Goal: Task Accomplishment & Management: Complete application form

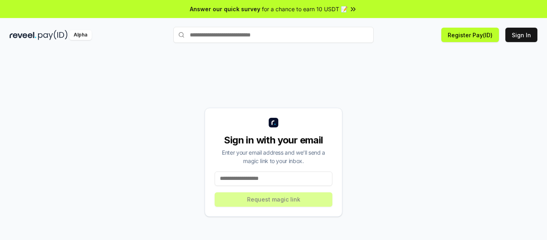
click at [252, 178] on input at bounding box center [273, 178] width 118 height 14
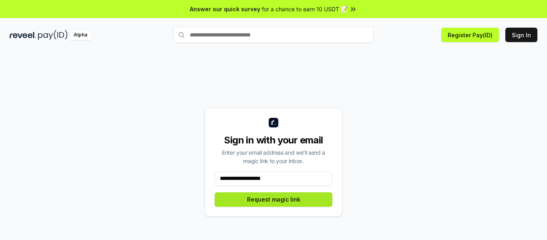
type input "**********"
click at [280, 197] on button "Request magic link" at bounding box center [273, 199] width 118 height 14
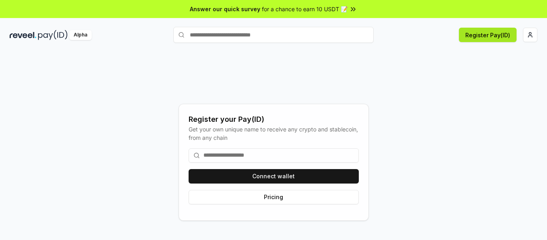
click at [499, 37] on button "Register Pay(ID)" at bounding box center [488, 35] width 58 height 14
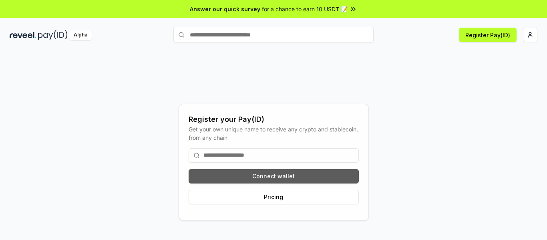
click at [220, 176] on button "Connect wallet" at bounding box center [273, 176] width 170 height 14
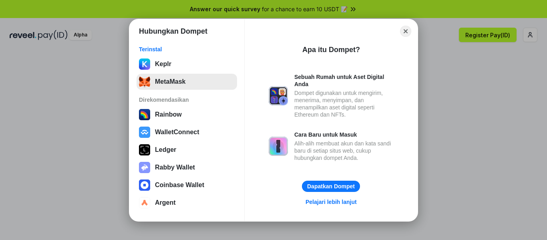
click at [183, 85] on button "MetaMask" at bounding box center [186, 82] width 100 height 16
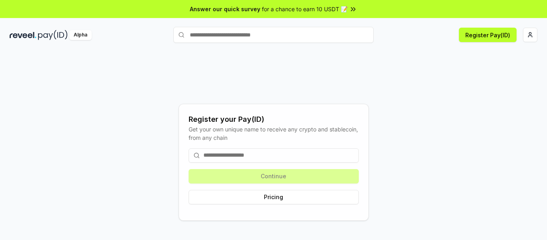
click at [275, 156] on input at bounding box center [273, 155] width 170 height 14
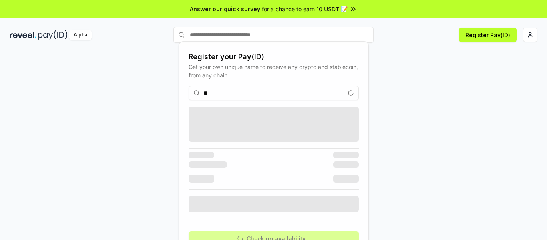
type input "*"
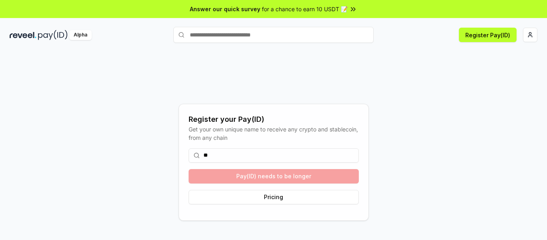
type input "*"
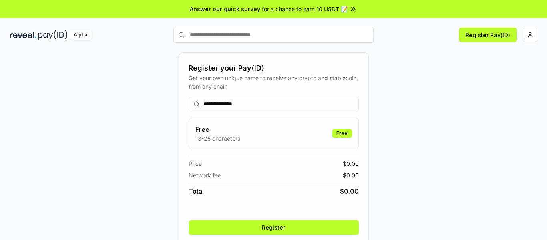
type input "**********"
click at [280, 229] on button "Register" at bounding box center [273, 227] width 170 height 14
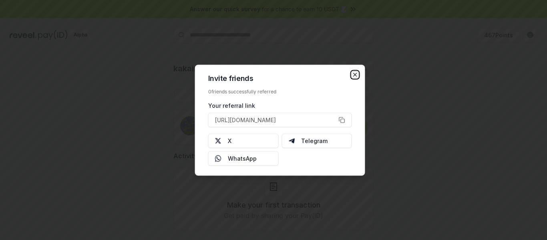
click at [353, 75] on icon "button" at bounding box center [355, 74] width 6 height 6
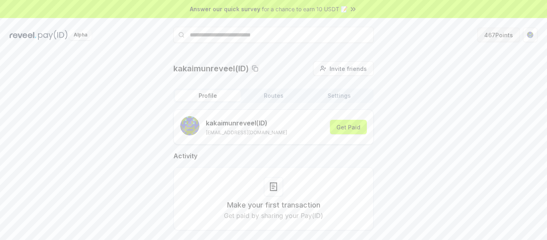
click at [501, 35] on button "467 Points" at bounding box center [498, 35] width 42 height 14
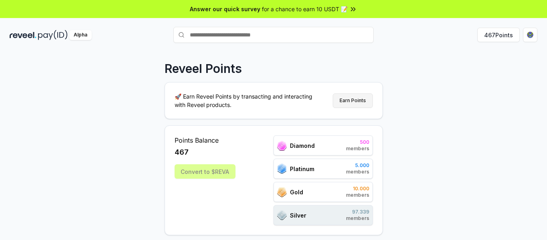
click at [356, 103] on button "Earn Points" at bounding box center [353, 100] width 40 height 14
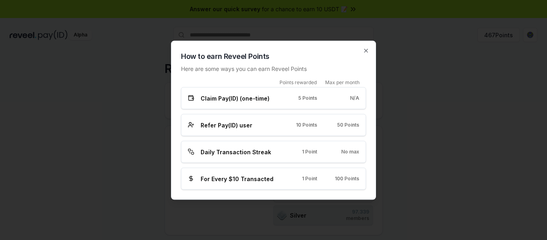
click at [275, 101] on div "Claim Pay(ID) (one-time)" at bounding box center [231, 98] width 87 height 8
click at [366, 51] on icon "button" at bounding box center [365, 50] width 3 height 3
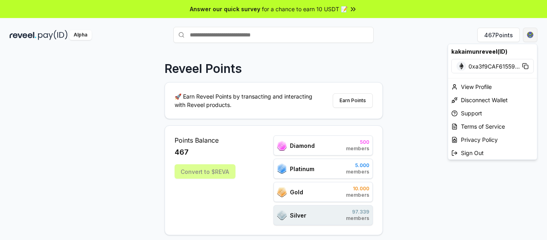
click at [527, 37] on html "Answer our quick survey for a chance to earn 10 USDT 📝 Alpha 467 Points Reveel …" at bounding box center [273, 120] width 547 height 240
click at [480, 86] on div "View Profile" at bounding box center [492, 86] width 89 height 13
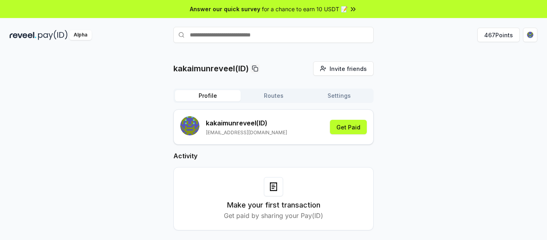
click at [55, 36] on img at bounding box center [53, 35] width 30 height 10
click at [497, 34] on button "467 Points" at bounding box center [498, 35] width 42 height 14
